Goal: Task Accomplishment & Management: Manage account settings

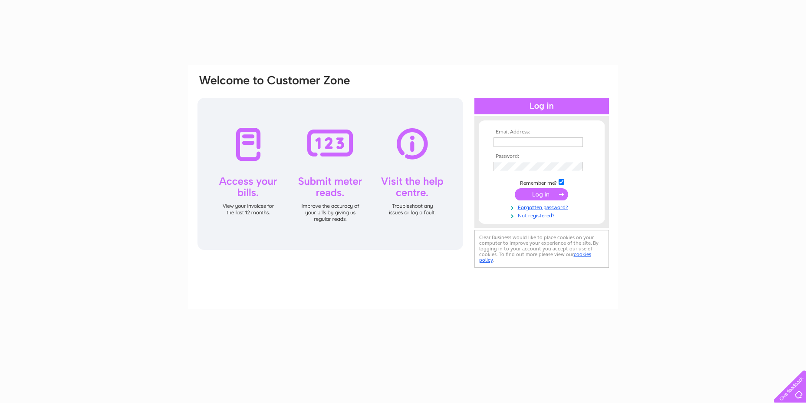
click at [558, 142] on input "text" at bounding box center [538, 142] width 89 height 10
type input "hongyangedinburgh@outlook.com"
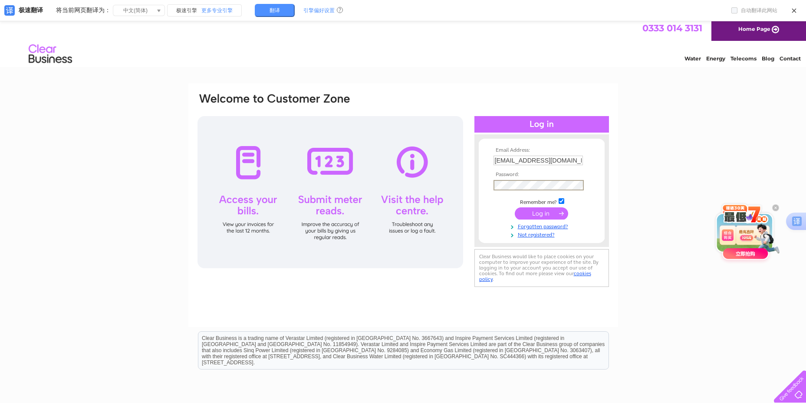
click at [489, 183] on form "Email Address: hongyangedinburgh@outlook.com Password: Forgotten password?" at bounding box center [542, 192] width 126 height 91
click at [532, 215] on input "submit" at bounding box center [541, 212] width 53 height 12
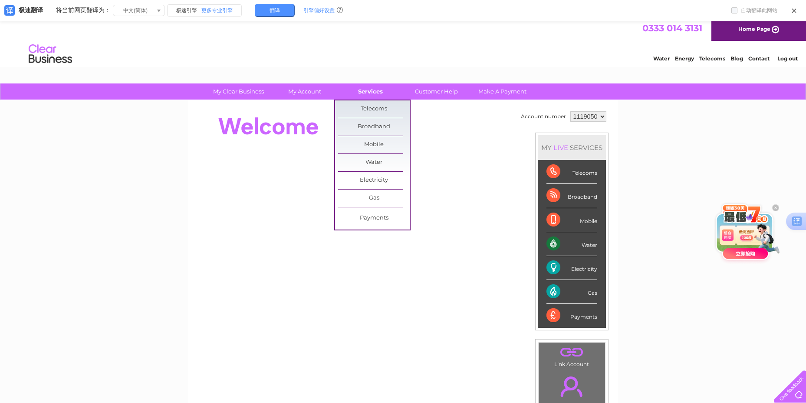
click at [365, 94] on link "Services" at bounding box center [371, 91] width 72 height 16
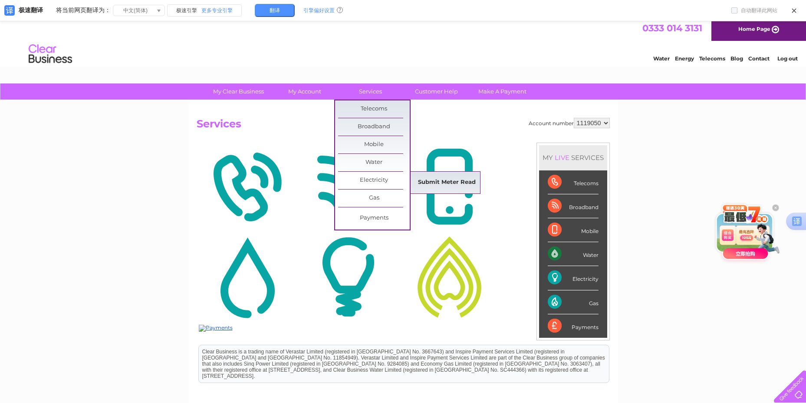
click at [426, 181] on link "Submit Meter Read" at bounding box center [447, 182] width 72 height 17
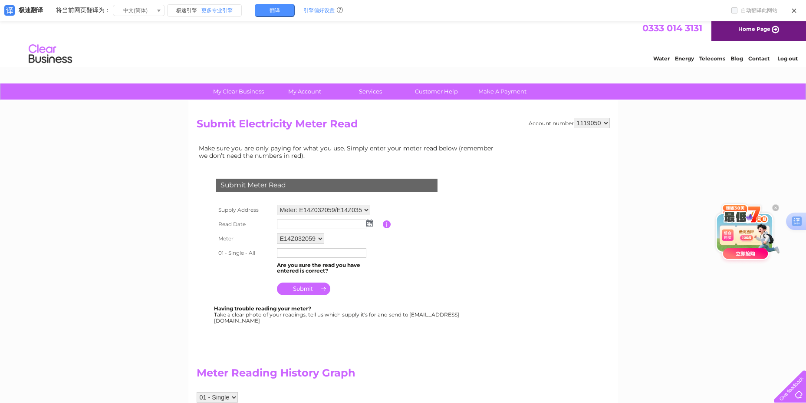
click at [428, 375] on h2 "Meter Reading History Graph" at bounding box center [349, 374] width 304 height 17
click at [367, 225] on img at bounding box center [369, 222] width 7 height 7
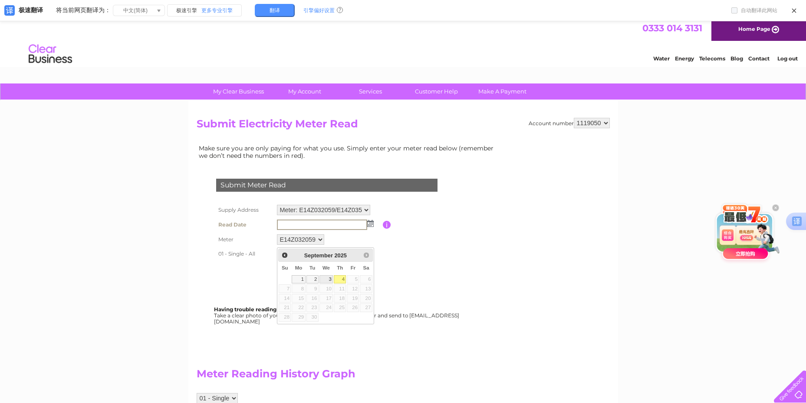
click at [330, 280] on link "3" at bounding box center [327, 279] width 14 height 9
type input "2025/09/03"
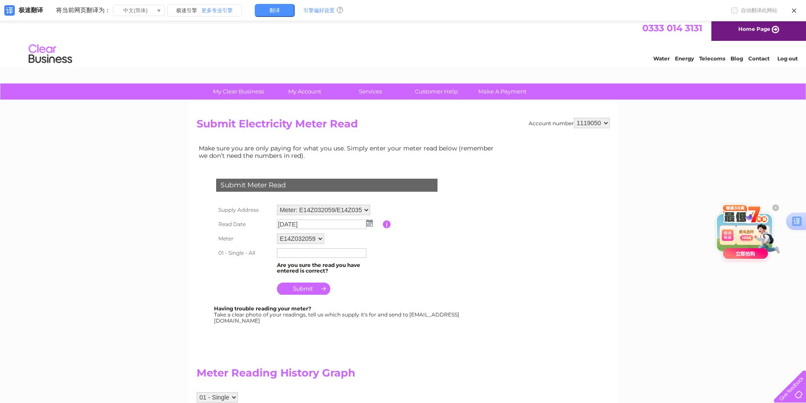
click at [310, 254] on input "text" at bounding box center [321, 253] width 89 height 10
type input "82045"
click at [311, 287] on input "submit" at bounding box center [303, 288] width 53 height 12
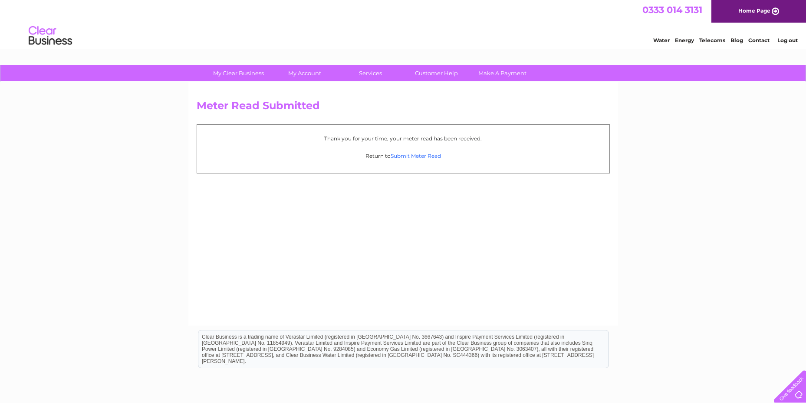
click at [439, 156] on link "Submit Meter Read" at bounding box center [416, 155] width 50 height 7
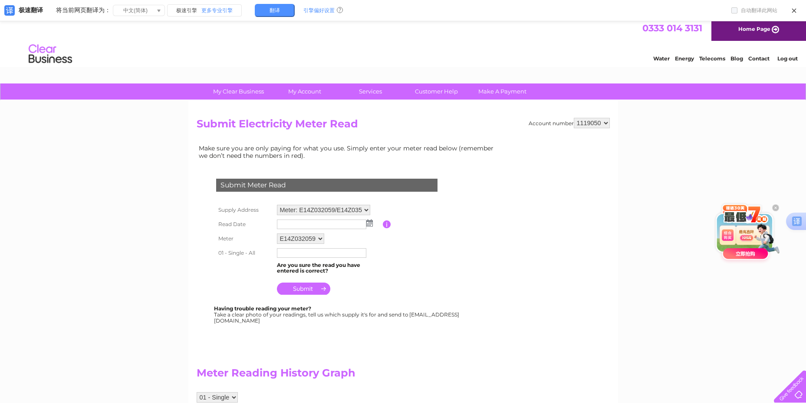
click at [370, 225] on img at bounding box center [369, 222] width 7 height 7
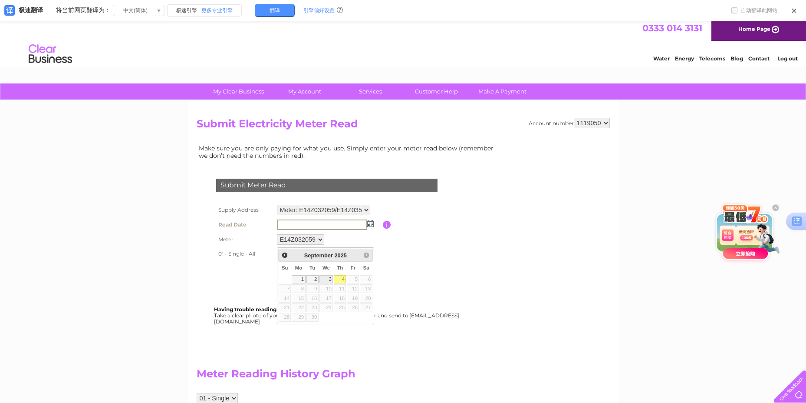
click at [328, 279] on link "3" at bounding box center [327, 279] width 14 height 9
type input "[DATE]"
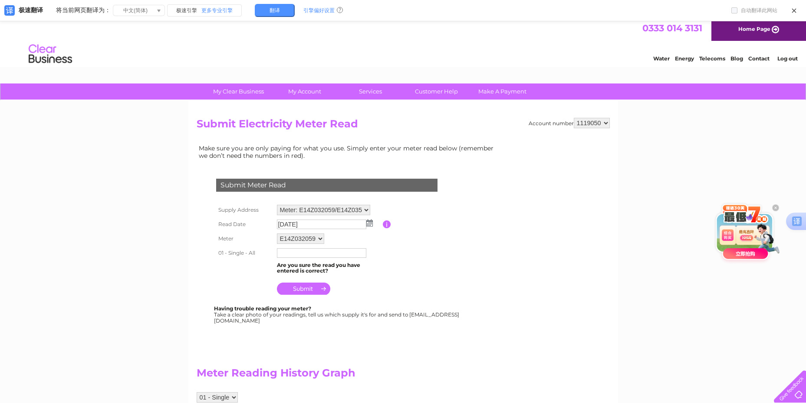
click at [320, 241] on select "E14Z032059 E14Z035981" at bounding box center [300, 238] width 47 height 10
select select "166930"
click at [277, 233] on select "E14Z032059 E14Z035981" at bounding box center [301, 238] width 48 height 11
click at [309, 256] on input "text" at bounding box center [321, 254] width 89 height 10
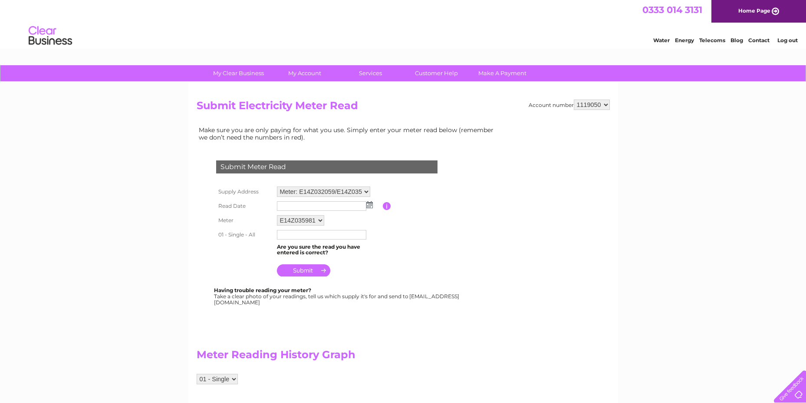
click at [373, 205] on td at bounding box center [329, 206] width 108 height 14
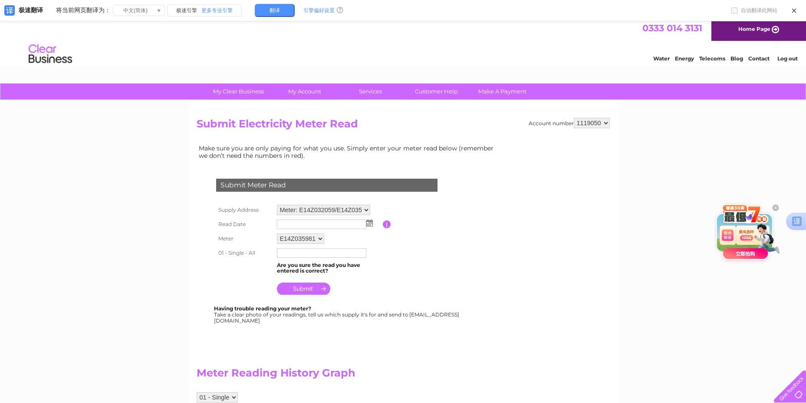
click at [368, 225] on img at bounding box center [369, 222] width 7 height 7
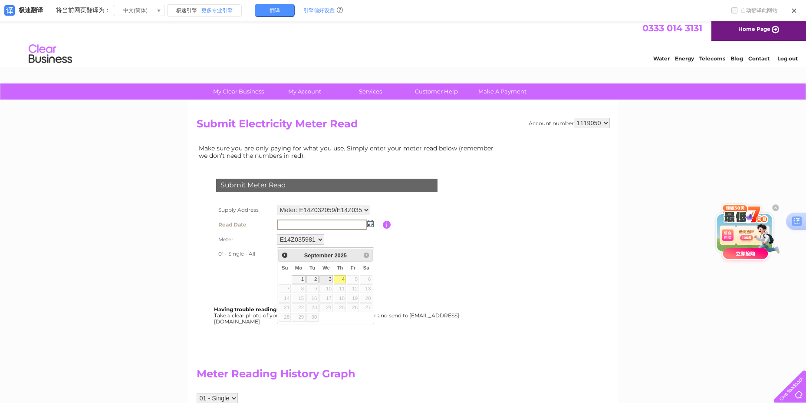
click at [329, 276] on link "3" at bounding box center [327, 279] width 14 height 9
type input "2025/09/03"
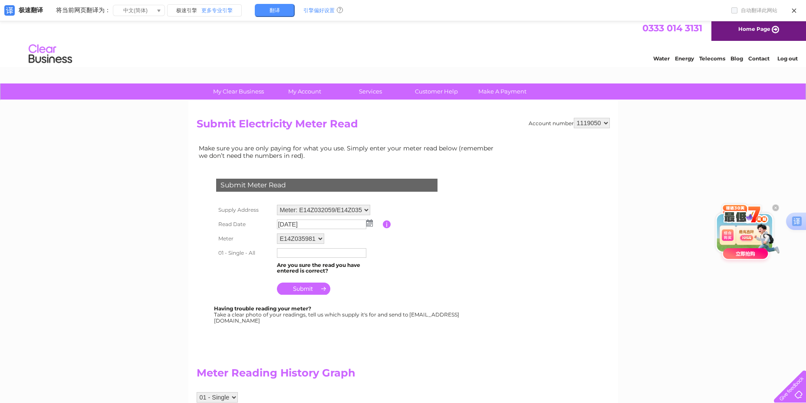
click at [309, 255] on input "text" at bounding box center [321, 253] width 89 height 10
type input "227360"
click at [304, 287] on input "submit" at bounding box center [303, 289] width 53 height 12
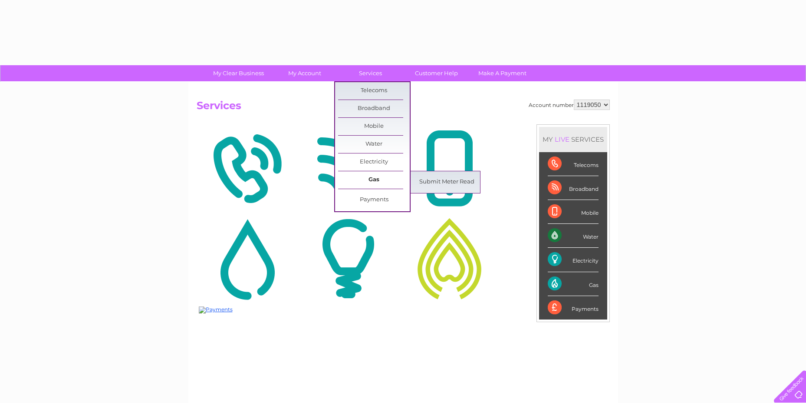
click at [371, 178] on link "Gas" at bounding box center [374, 179] width 72 height 17
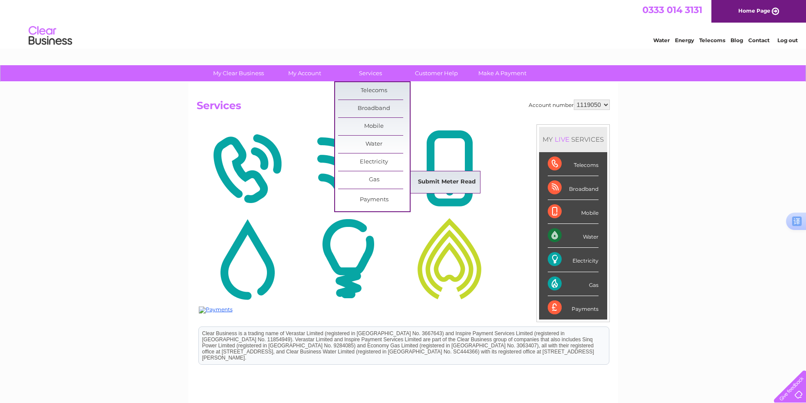
click at [422, 179] on link "Submit Meter Read" at bounding box center [447, 181] width 72 height 17
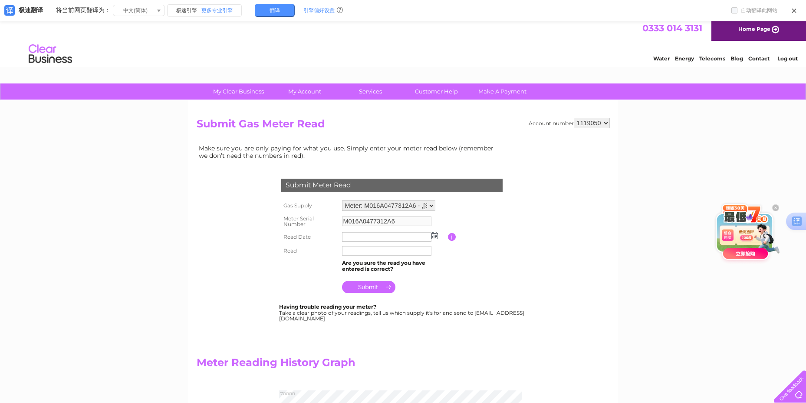
click at [436, 234] on img at bounding box center [435, 235] width 7 height 7
click at [393, 294] on link "3" at bounding box center [392, 291] width 14 height 9
type input "2025/09/03"
click at [380, 250] on input "text" at bounding box center [387, 251] width 90 height 10
type input "65193"
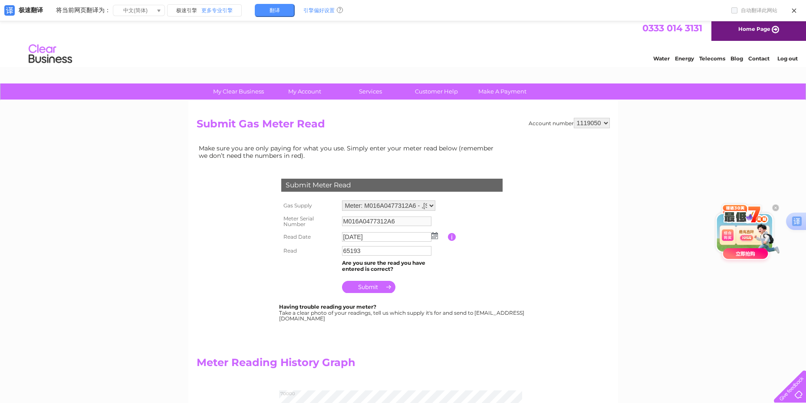
click at [376, 290] on input "submit" at bounding box center [368, 287] width 53 height 12
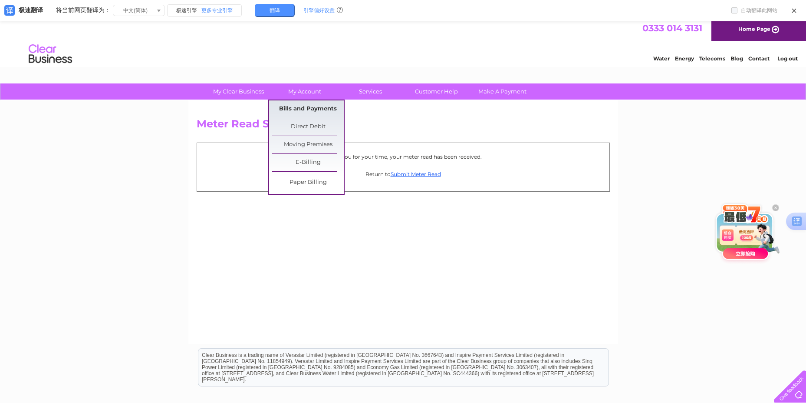
click at [314, 106] on link "Bills and Payments" at bounding box center [308, 108] width 72 height 17
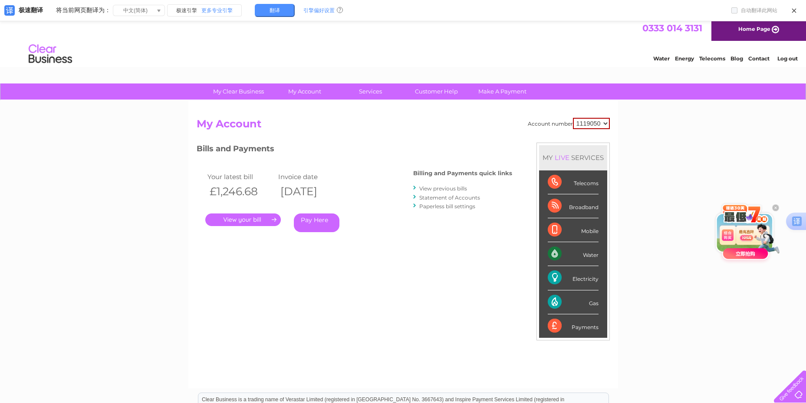
click at [465, 189] on link "View previous bills" at bounding box center [443, 188] width 48 height 7
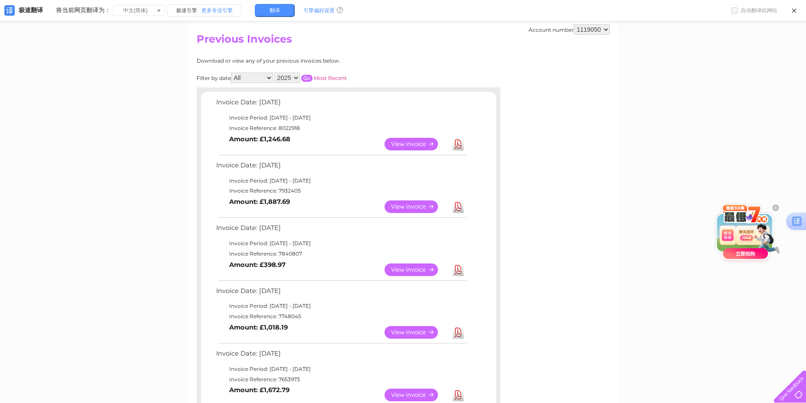
scroll to position [87, 0]
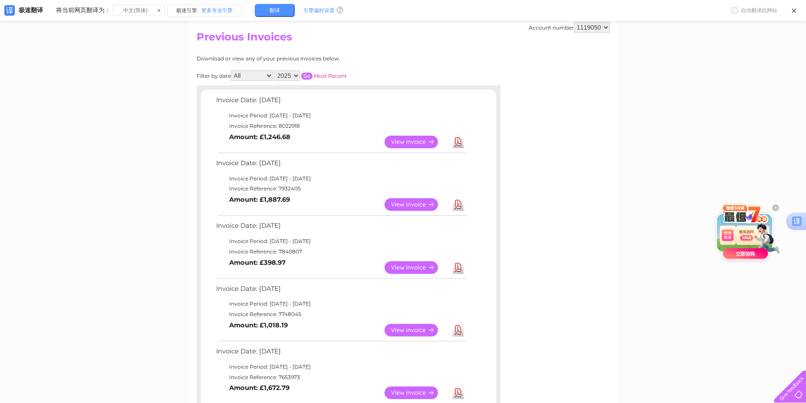
click at [414, 265] on link "View" at bounding box center [417, 267] width 64 height 13
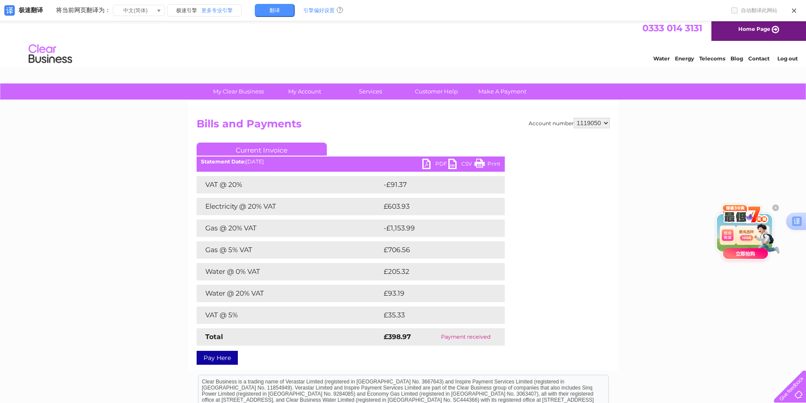
click at [439, 162] on link "PDF" at bounding box center [435, 164] width 26 height 13
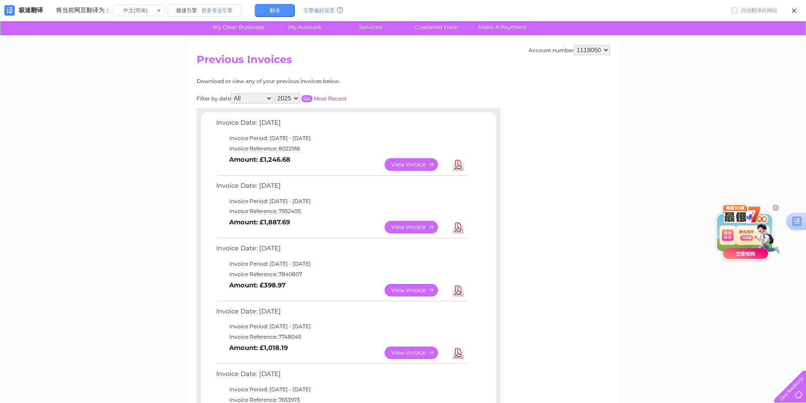
click at [421, 228] on link "View" at bounding box center [417, 227] width 64 height 13
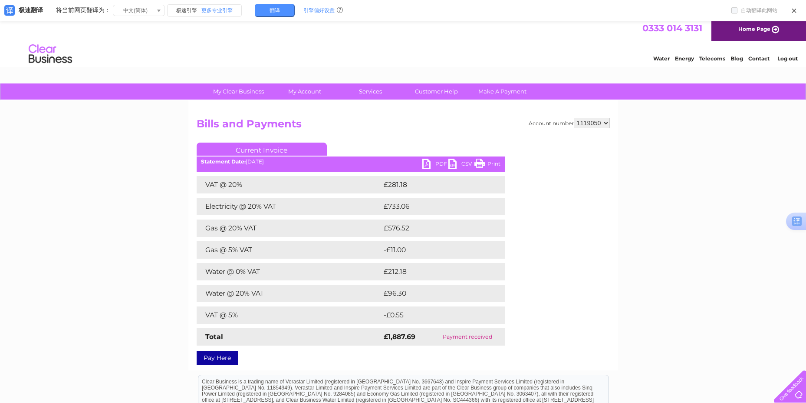
click at [437, 145] on ul "Current Invoice" at bounding box center [351, 150] width 308 height 16
click at [434, 162] on link "PDF" at bounding box center [435, 164] width 26 height 13
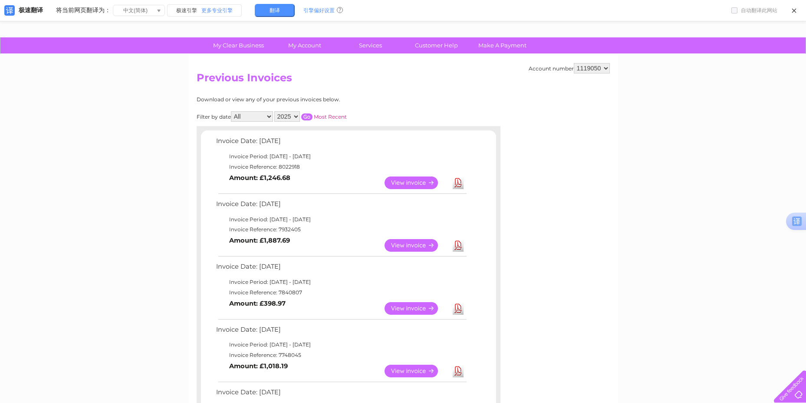
click at [412, 164] on td "Invoice Reference: 8022918" at bounding box center [341, 167] width 254 height 10
click at [412, 181] on link "View" at bounding box center [417, 182] width 64 height 13
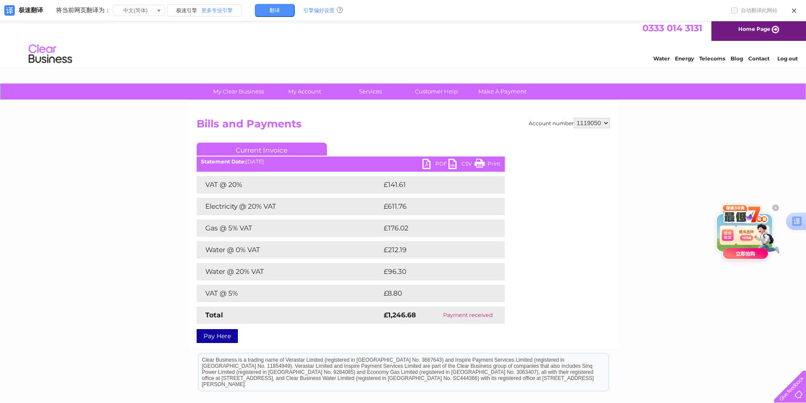
click at [438, 163] on link "PDF" at bounding box center [435, 164] width 26 height 13
drag, startPoint x: 55, startPoint y: 196, endPoint x: 56, endPoint y: 203, distance: 6.6
click at [55, 196] on div "My Clear Business Login Details My Details My Preferences Link Account My Accou…" at bounding box center [403, 289] width 806 height 413
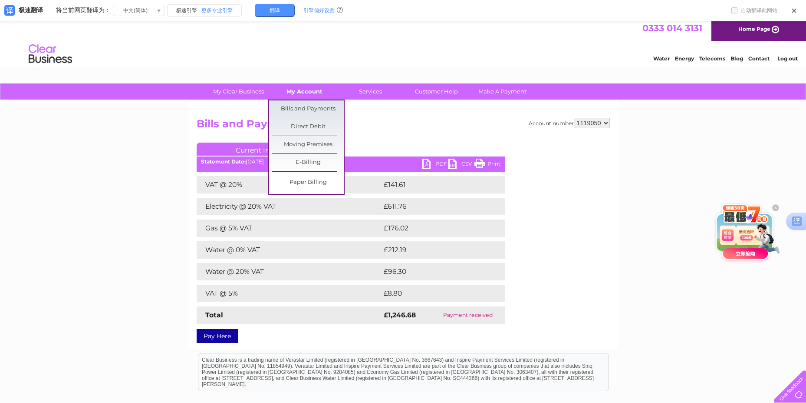
click at [293, 89] on link "My Account" at bounding box center [305, 91] width 72 height 16
